Goal: Task Accomplishment & Management: Manage account settings

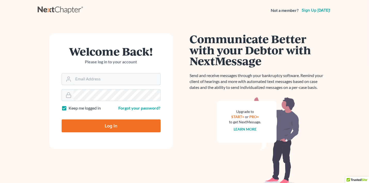
type input "[EMAIL_ADDRESS][DOMAIN_NAME]"
click at [108, 123] on input "Log In" at bounding box center [111, 125] width 99 height 13
type input "Thinking..."
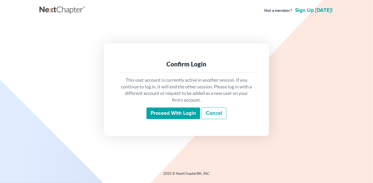
click at [173, 113] on input "Proceed with login" at bounding box center [174, 113] width 54 height 12
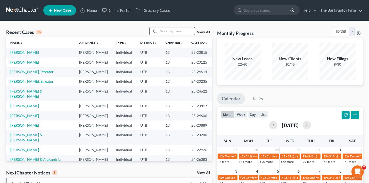
click at [173, 29] on input "search" at bounding box center [177, 30] width 36 height 7
type input "[PERSON_NAME]"
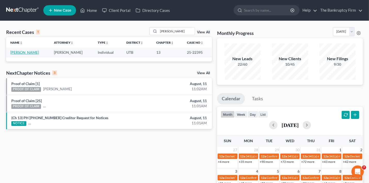
click at [20, 52] on link "[PERSON_NAME]" at bounding box center [24, 52] width 29 height 4
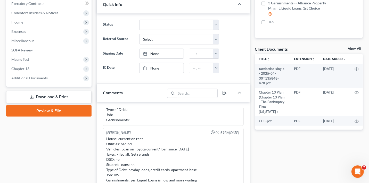
scroll to position [155, 0]
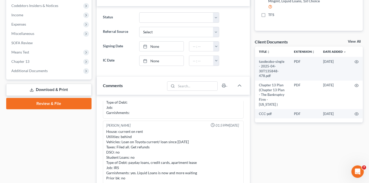
click at [353, 42] on link "View All" at bounding box center [354, 42] width 13 height 4
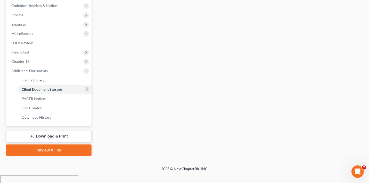
scroll to position [11, 0]
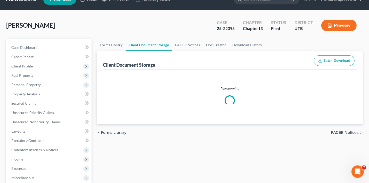
select select "30"
select select "26"
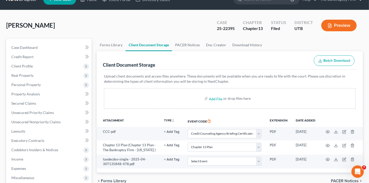
scroll to position [0, 0]
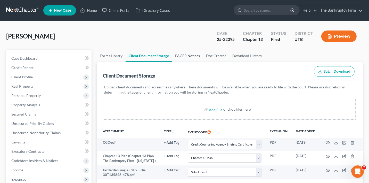
click at [182, 54] on link "PACER Notices" at bounding box center [187, 56] width 31 height 12
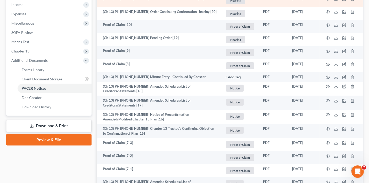
scroll to position [181, 0]
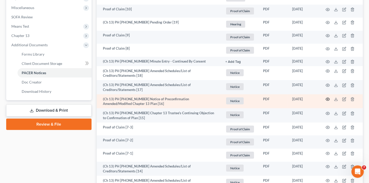
click at [326, 98] on icon "button" at bounding box center [328, 99] width 4 height 3
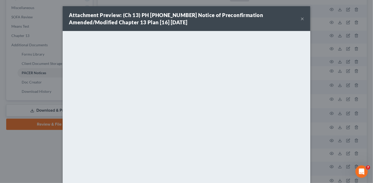
click at [301, 18] on button "×" at bounding box center [303, 18] width 4 height 6
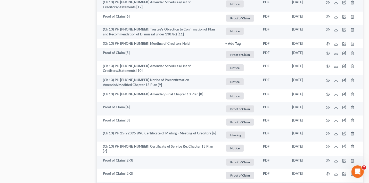
scroll to position [387, 0]
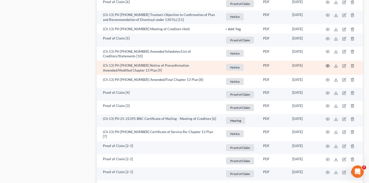
click at [328, 64] on icon "button" at bounding box center [328, 66] width 4 height 4
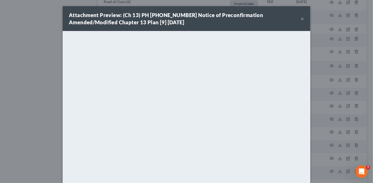
click at [301, 18] on button "×" at bounding box center [303, 18] width 4 height 6
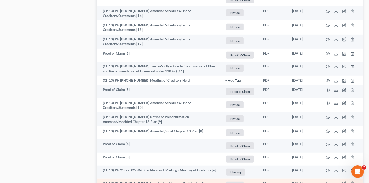
scroll to position [336, 0]
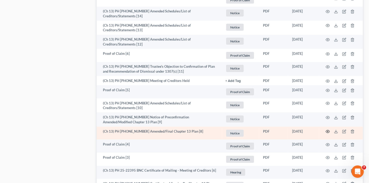
click at [329, 129] on icon "button" at bounding box center [328, 131] width 4 height 4
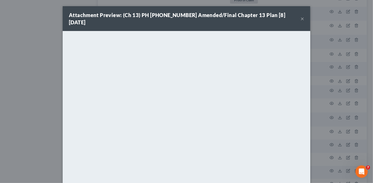
click at [301, 16] on button "×" at bounding box center [303, 18] width 4 height 6
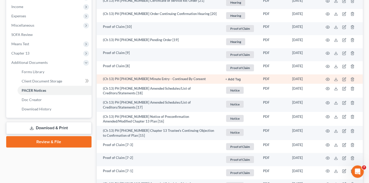
scroll to position [155, 0]
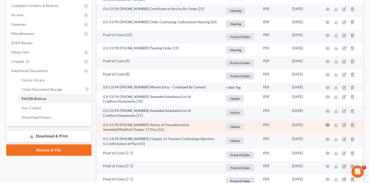
click at [328, 124] on circle "button" at bounding box center [328, 124] width 1 height 1
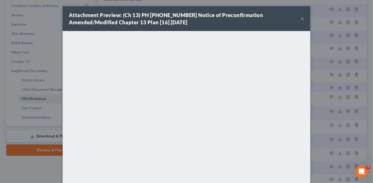
click at [301, 19] on button "×" at bounding box center [303, 18] width 4 height 6
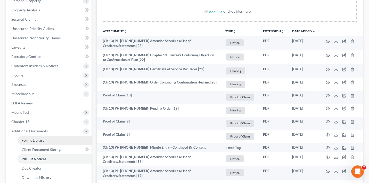
scroll to position [129, 0]
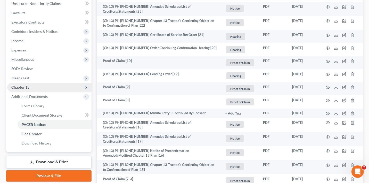
click at [24, 88] on span "Chapter 13" at bounding box center [20, 87] width 18 height 4
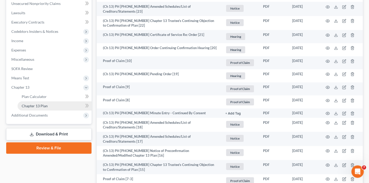
click at [45, 106] on span "Chapter 13 Plan" at bounding box center [35, 106] width 26 height 4
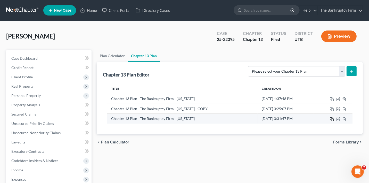
click at [331, 118] on icon "button" at bounding box center [332, 119] width 4 height 4
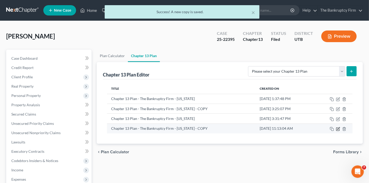
click at [337, 128] on icon "button" at bounding box center [338, 129] width 3 height 3
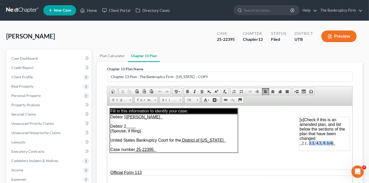
drag, startPoint x: 305, startPoint y: 143, endPoint x: 329, endPoint y: 146, distance: 24.4
click at [329, 146] on td "[x] Check if this is an amended plan, and list below the sections of the plan t…" at bounding box center [324, 134] width 51 height 34
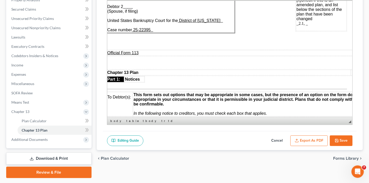
scroll to position [26, 3]
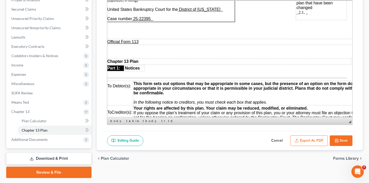
click at [302, 13] on span "_2.1, _" at bounding box center [302, 12] width 11 height 4
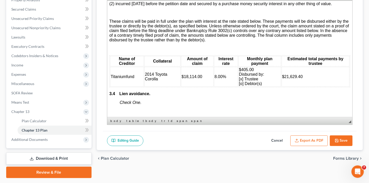
scroll to position [723, 0]
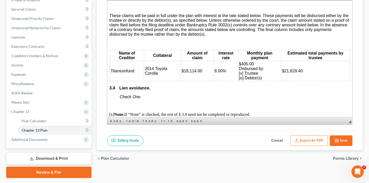
click at [153, 75] on span "2014 Toyota Corolla" at bounding box center [156, 70] width 22 height 9
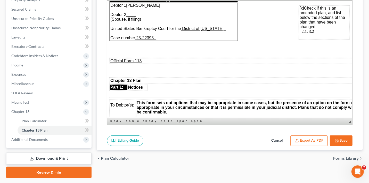
scroll to position [0, 0]
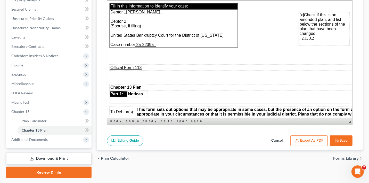
click at [308, 38] on span "_2.1, 3.2_" at bounding box center [308, 38] width 17 height 4
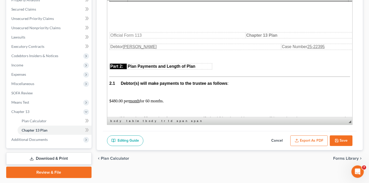
scroll to position [258, 0]
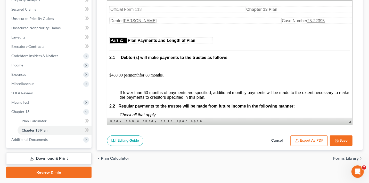
click at [152, 77] on p "$480.00 per month for 60 months." at bounding box center [229, 75] width 241 height 5
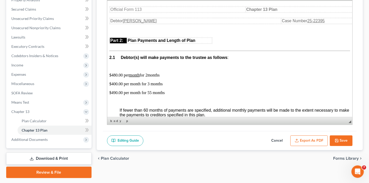
click at [313, 140] on button "Export as PDF" at bounding box center [309, 140] width 37 height 11
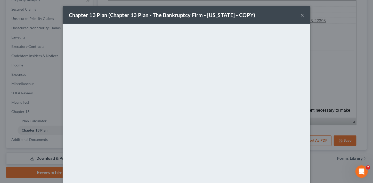
click at [364, 30] on div "Chapter 13 Plan (Chapter 13 Plan - The Bankruptcy Firm - [US_STATE] - COPY) × <…" at bounding box center [186, 91] width 373 height 183
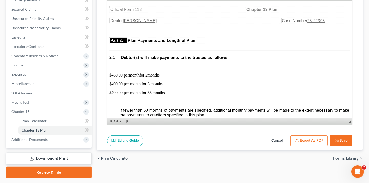
click at [336, 139] on polyline "button" at bounding box center [336, 139] width 1 height 1
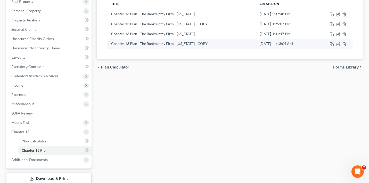
scroll to position [79, 0]
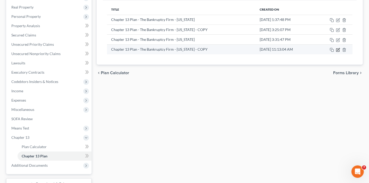
click at [338, 51] on icon "button" at bounding box center [338, 50] width 3 height 3
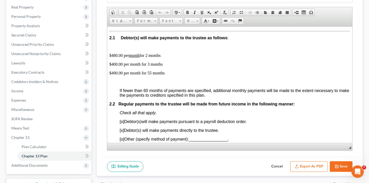
scroll to position [284, 0]
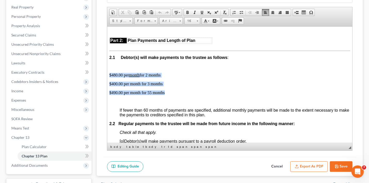
drag, startPoint x: 162, startPoint y: 94, endPoint x: 109, endPoint y: 73, distance: 57.3
copy body "$480.00 per month for 2 months $400.00 per month for 3 months $490.00 per month…"
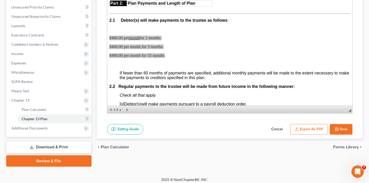
scroll to position [119, 0]
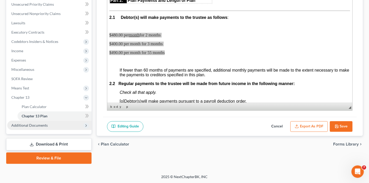
click at [45, 121] on span "Additional Documents" at bounding box center [49, 125] width 84 height 9
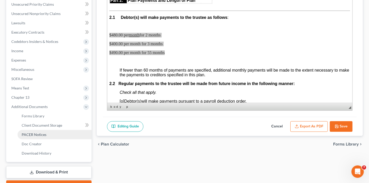
click at [42, 138] on link "PACER Notices" at bounding box center [55, 134] width 74 height 9
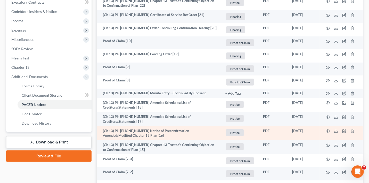
scroll to position [155, 0]
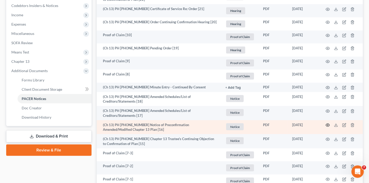
click at [328, 123] on icon "button" at bounding box center [328, 125] width 4 height 4
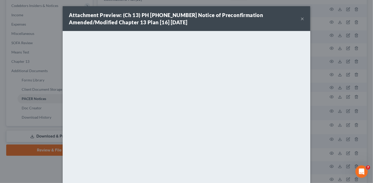
click at [301, 19] on button "×" at bounding box center [303, 18] width 4 height 6
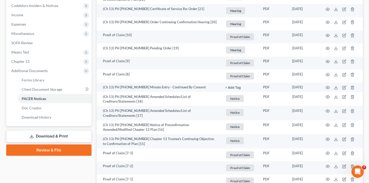
click at [42, 139] on link "Download & Print" at bounding box center [48, 136] width 85 height 12
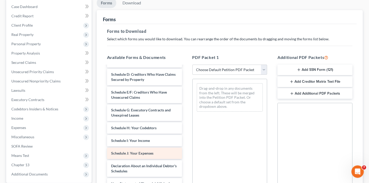
scroll to position [129, 0]
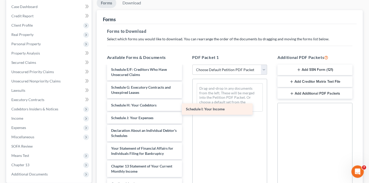
drag, startPoint x: 125, startPoint y: 118, endPoint x: 200, endPoint y: 110, distance: 75.6
click at [186, 110] on div "Schedule I: Your Income taxdecdso-single - 2025-04-30T135848-478.pdf Chapter 13…" at bounding box center [144, 85] width 83 height 296
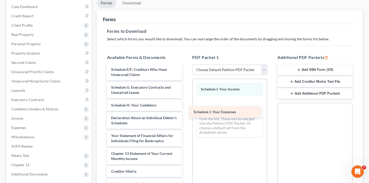
drag, startPoint x: 132, startPoint y: 116, endPoint x: 215, endPoint y: 111, distance: 82.8
click at [186, 111] on div "Schedule J: Your Expenses taxdecdso-single - 2025-04-30T135848-478.pdf Chapter …" at bounding box center [144, 78] width 83 height 283
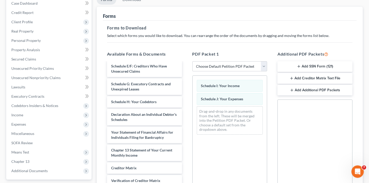
scroll to position [136, 0]
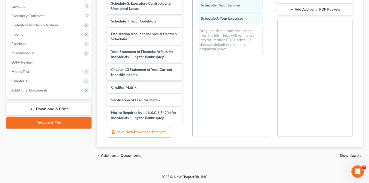
click at [344, 155] on span "Download" at bounding box center [349, 155] width 19 height 4
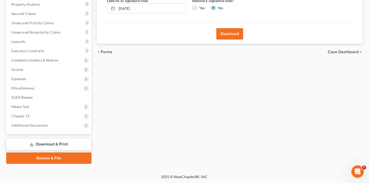
click at [232, 34] on button "Download" at bounding box center [230, 33] width 27 height 11
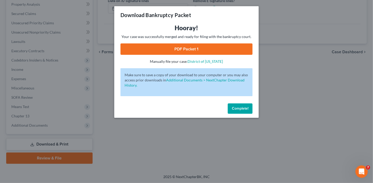
click at [185, 52] on link "PDF Packet 1" at bounding box center [187, 48] width 132 height 11
click at [246, 108] on span "Complete!" at bounding box center [240, 108] width 17 height 4
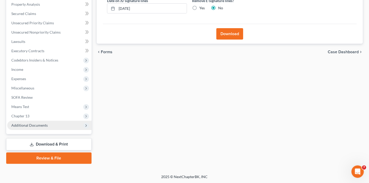
click at [32, 123] on span "Additional Documents" at bounding box center [29, 125] width 36 height 4
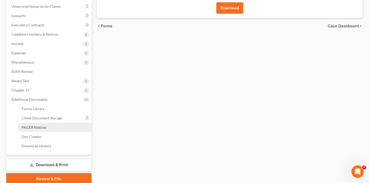
click at [37, 127] on span "PACER Notices" at bounding box center [34, 127] width 25 height 4
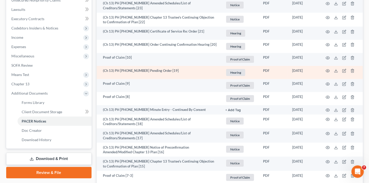
scroll to position [155, 0]
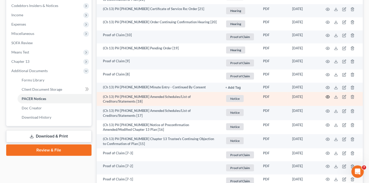
click at [328, 97] on icon "button" at bounding box center [328, 97] width 4 height 4
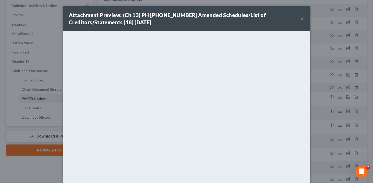
click at [302, 18] on button "×" at bounding box center [303, 18] width 4 height 6
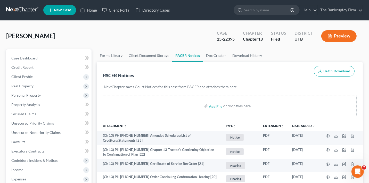
scroll to position [0, 0]
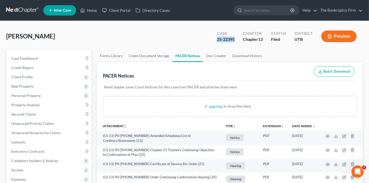
drag, startPoint x: 235, startPoint y: 40, endPoint x: 217, endPoint y: 42, distance: 18.7
click at [217, 42] on div "Case 25-22395" at bounding box center [226, 36] width 26 height 15
copy div "25-22395"
click at [95, 9] on link "Home" at bounding box center [89, 10] width 22 height 9
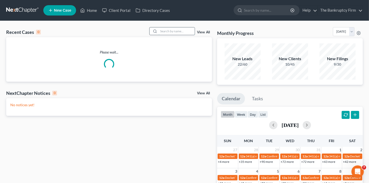
click at [174, 30] on input "search" at bounding box center [177, 30] width 36 height 7
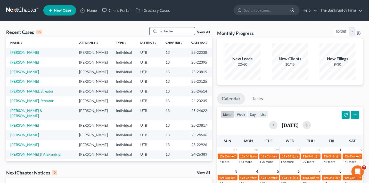
type input "amberlee"
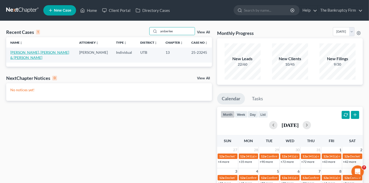
click at [34, 53] on link "[PERSON_NAME], [PERSON_NAME] & [PERSON_NAME]" at bounding box center [39, 55] width 59 height 10
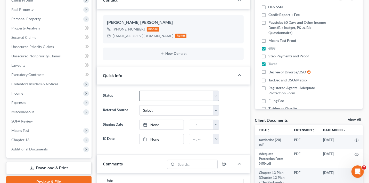
scroll to position [77, 0]
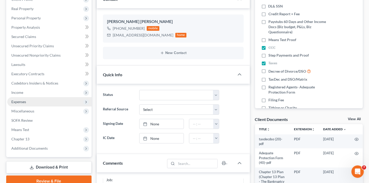
click at [26, 99] on span "Expenses" at bounding box center [49, 101] width 84 height 9
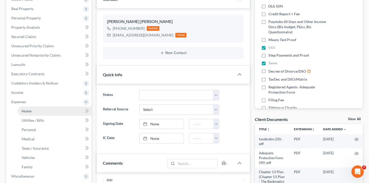
click at [37, 113] on link "Home" at bounding box center [55, 110] width 74 height 9
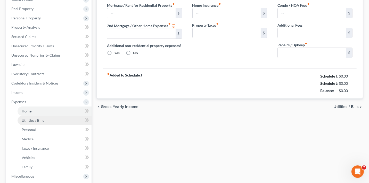
scroll to position [23, 0]
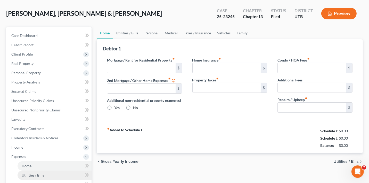
type input "2,974.00"
type input "984.00"
radio input "true"
type input "0.00"
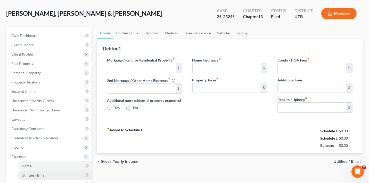
type input "0.00"
type input "50.00"
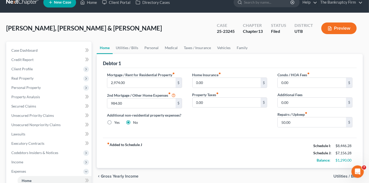
scroll to position [0, 0]
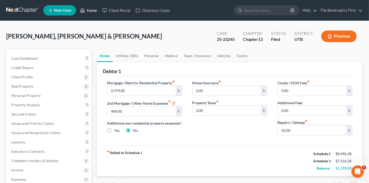
click at [90, 11] on link "Home" at bounding box center [89, 10] width 22 height 9
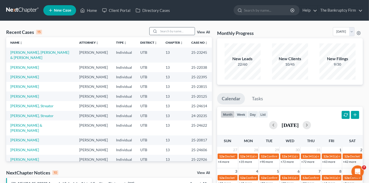
click at [161, 31] on input "search" at bounding box center [177, 30] width 36 height 7
type input "birch"
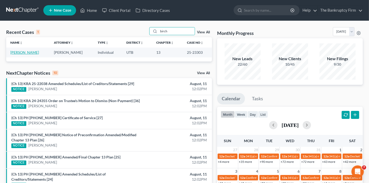
click at [18, 52] on link "[PERSON_NAME]" at bounding box center [24, 52] width 29 height 4
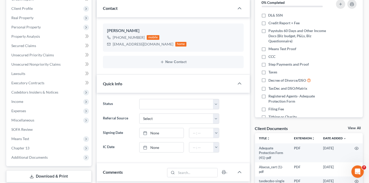
scroll to position [77, 0]
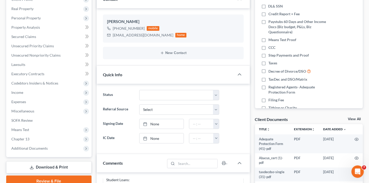
click at [355, 118] on link "View All" at bounding box center [354, 119] width 13 height 4
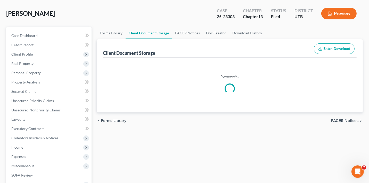
select select "26"
select select "30"
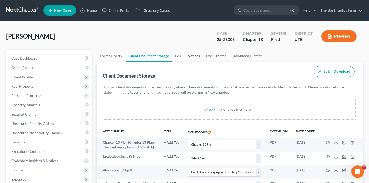
click at [184, 55] on link "PACER Notices" at bounding box center [187, 56] width 31 height 12
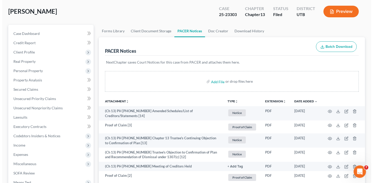
scroll to position [26, 0]
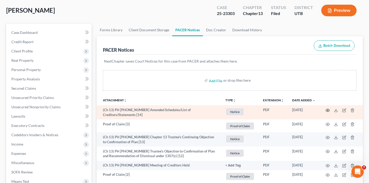
click at [327, 109] on icon "button" at bounding box center [328, 110] width 4 height 4
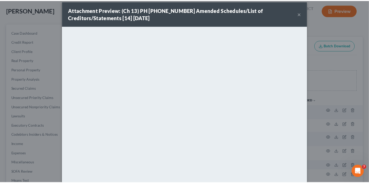
scroll to position [0, 0]
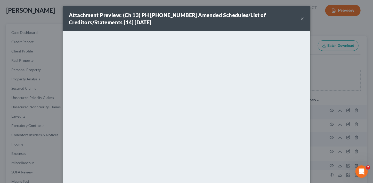
click at [301, 19] on button "×" at bounding box center [303, 18] width 4 height 6
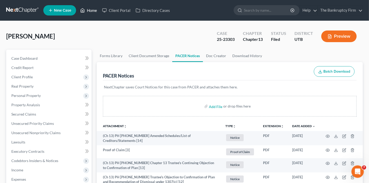
click at [94, 10] on link "Home" at bounding box center [89, 10] width 22 height 9
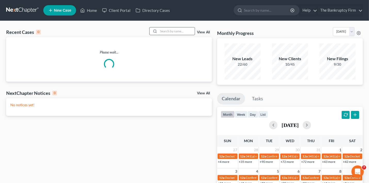
click at [166, 28] on input "search" at bounding box center [177, 30] width 36 height 7
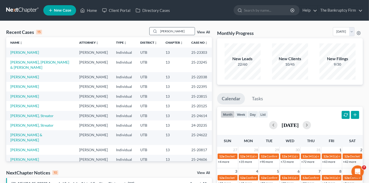
type input "[PERSON_NAME]"
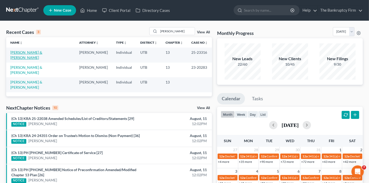
click at [31, 53] on link "[PERSON_NAME] & [PERSON_NAME]" at bounding box center [26, 55] width 32 height 10
